Goal: Information Seeking & Learning: Find specific fact

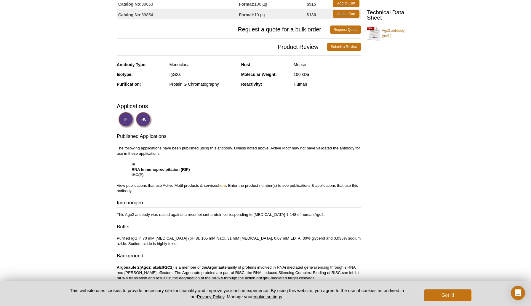
scroll to position [62, 0]
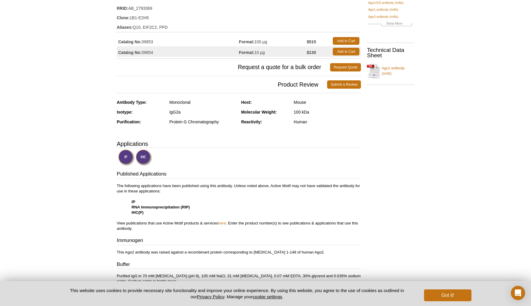
click at [185, 122] on div "Protein G Chromatography" at bounding box center [202, 121] width 67 height 5
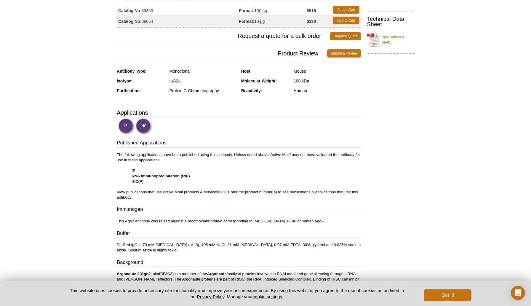
scroll to position [0, 0]
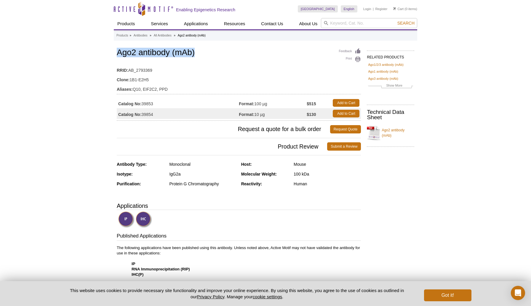
drag, startPoint x: 117, startPoint y: 52, endPoint x: 195, endPoint y: 53, distance: 78.5
click at [195, 53] on h1 "Ago2 antibody (mAb)" at bounding box center [239, 53] width 244 height 10
copy h1 "Ago2 antibody (mAb)"
drag, startPoint x: 143, startPoint y: 104, endPoint x: 154, endPoint y: 104, distance: 11.6
click at [154, 104] on td "Catalog No: 39853" at bounding box center [178, 102] width 122 height 11
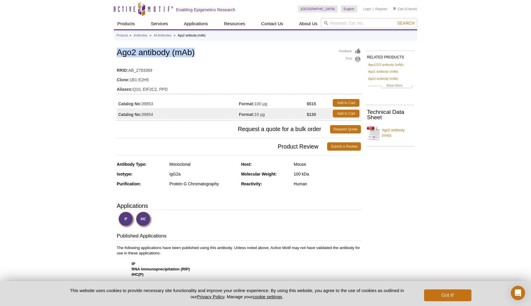
copy td "39853"
click at [397, 131] on link "Ago2 antibody (mAb)" at bounding box center [390, 133] width 47 height 18
